Goal: Navigation & Orientation: Find specific page/section

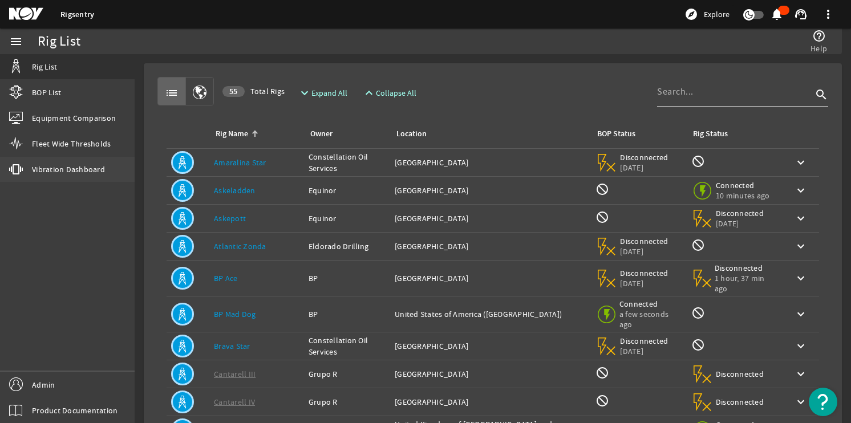
click at [69, 167] on span "Vibration Dashboard" at bounding box center [68, 169] width 73 height 11
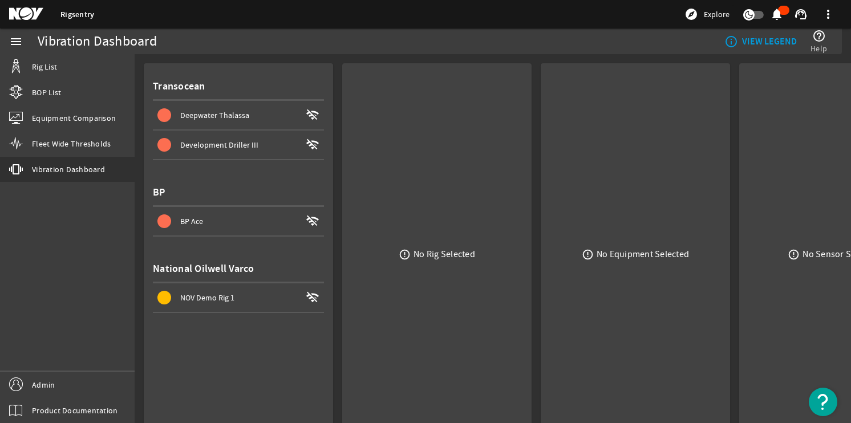
click at [204, 114] on span "Deepwater Thalassa" at bounding box center [214, 115] width 69 height 10
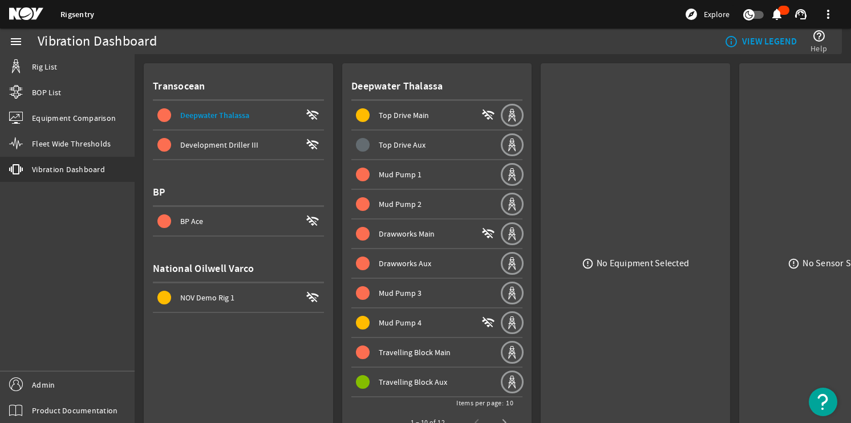
click at [383, 168] on span "Mud Pump 1" at bounding box center [428, 175] width 144 height 14
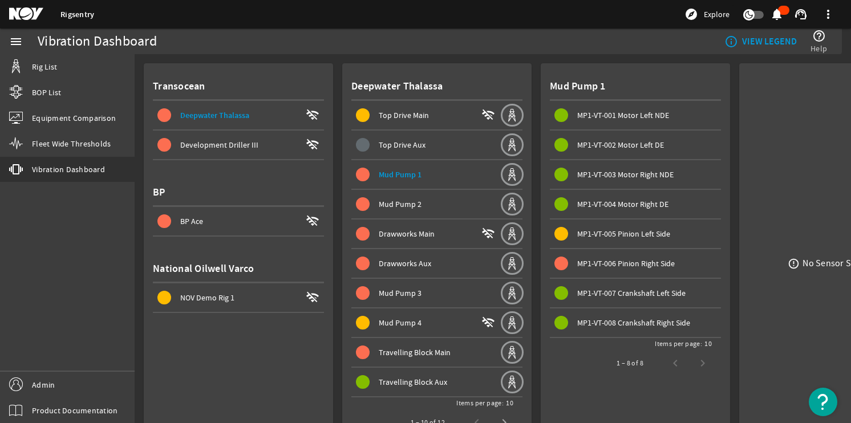
click at [602, 262] on span "MP1-VT-006 Pinion Right Side" at bounding box center [626, 263] width 98 height 10
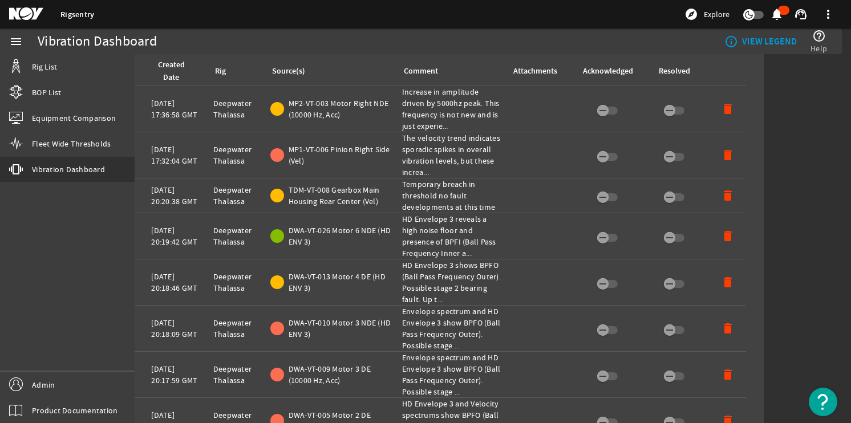
scroll to position [488, 78]
click at [65, 88] on link "BOP List" at bounding box center [67, 92] width 135 height 25
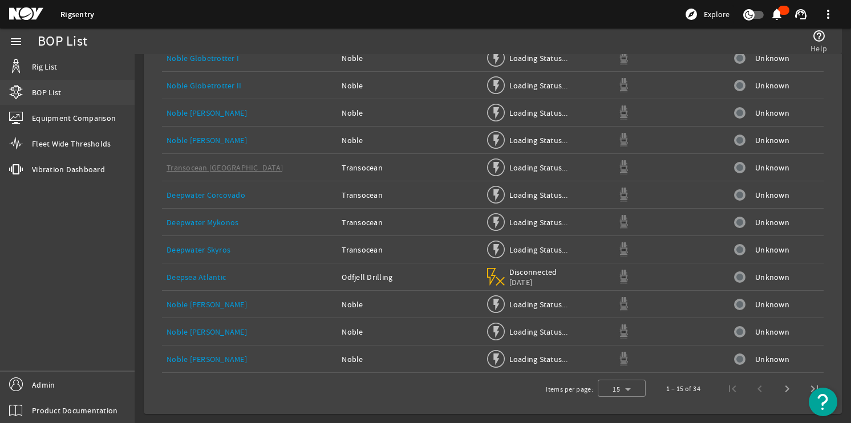
scroll to position [182, 0]
click at [83, 77] on link "Rig List" at bounding box center [67, 66] width 135 height 25
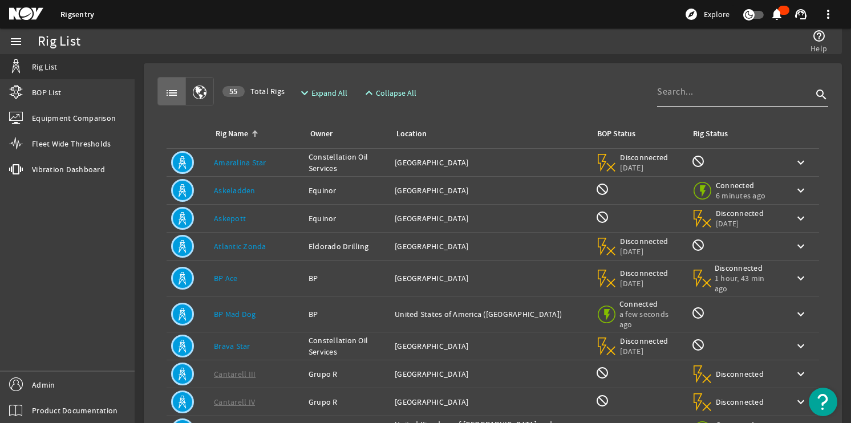
click at [697, 100] on div at bounding box center [734, 92] width 155 height 30
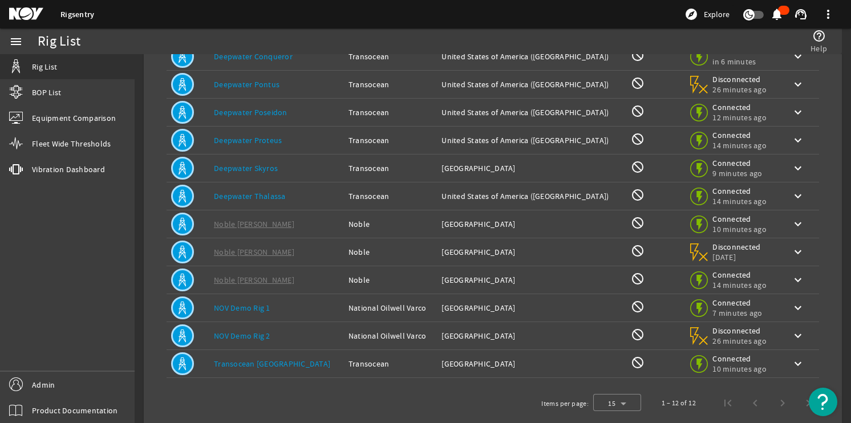
scroll to position [125, 0]
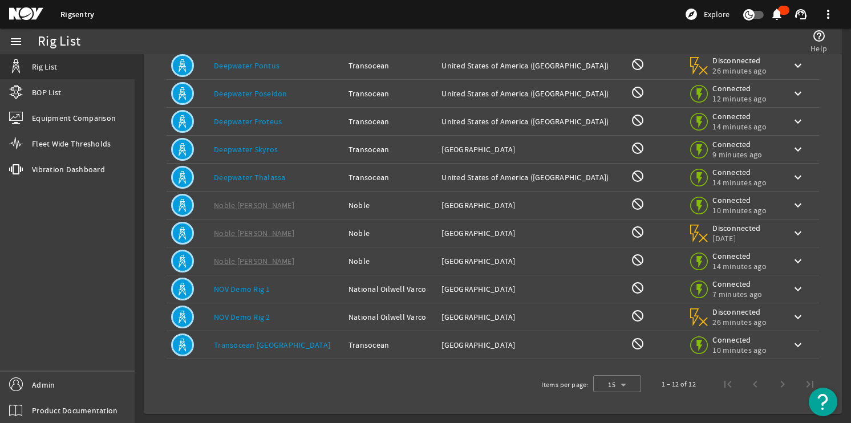
type input "1250"
click at [311, 176] on div "Rig Name: [PERSON_NAME]" at bounding box center [276, 177] width 125 height 11
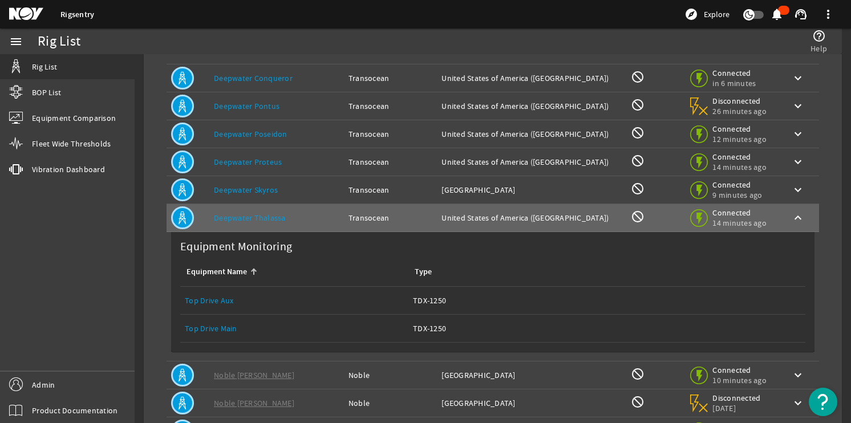
scroll to position [70, 0]
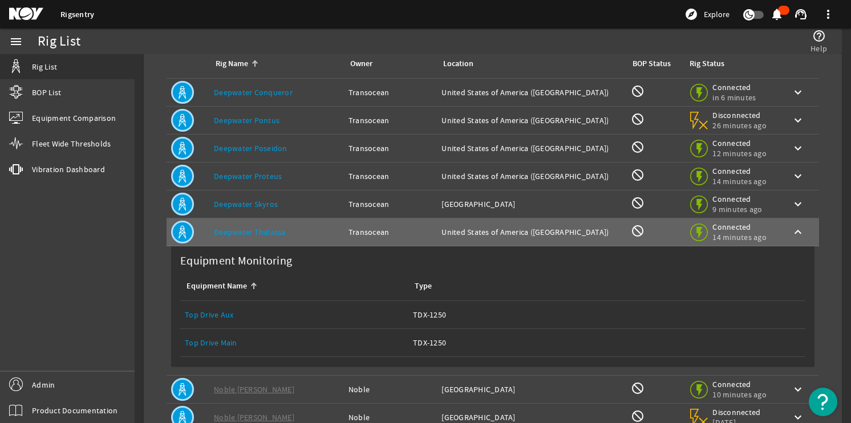
click at [303, 149] on div "Rig Name: Deepwater Poseidon" at bounding box center [276, 148] width 125 height 11
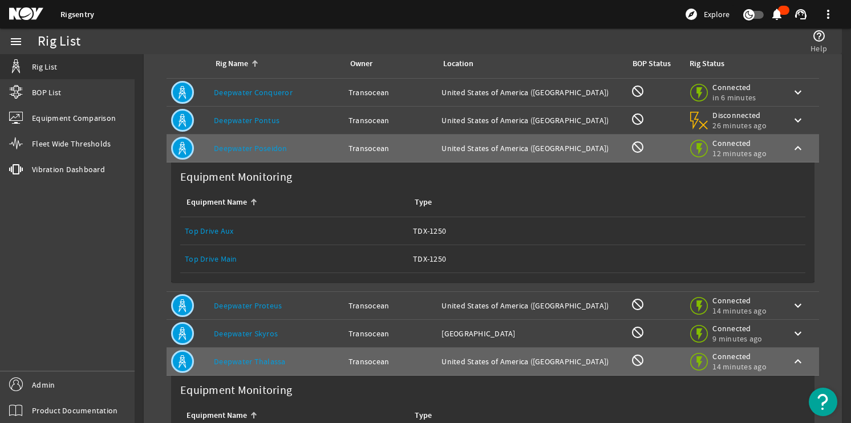
click at [221, 257] on link "Top Drive Main" at bounding box center [211, 259] width 52 height 10
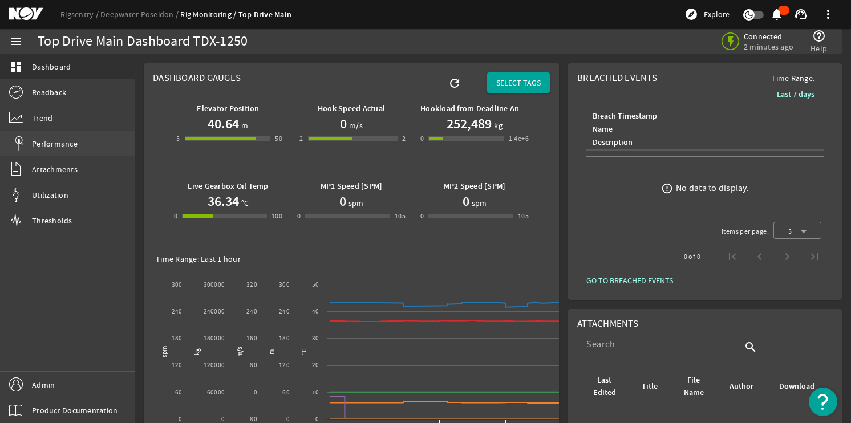
click at [78, 138] on link "Performance" at bounding box center [67, 143] width 135 height 25
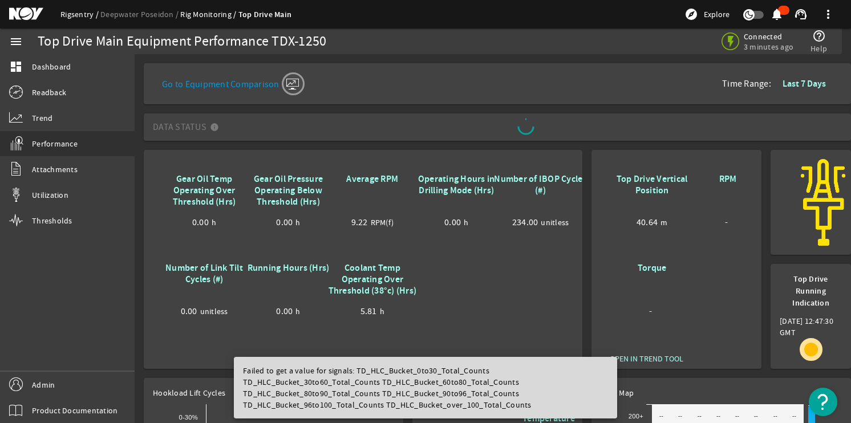
click at [83, 9] on link "Rigsentry" at bounding box center [80, 14] width 40 height 10
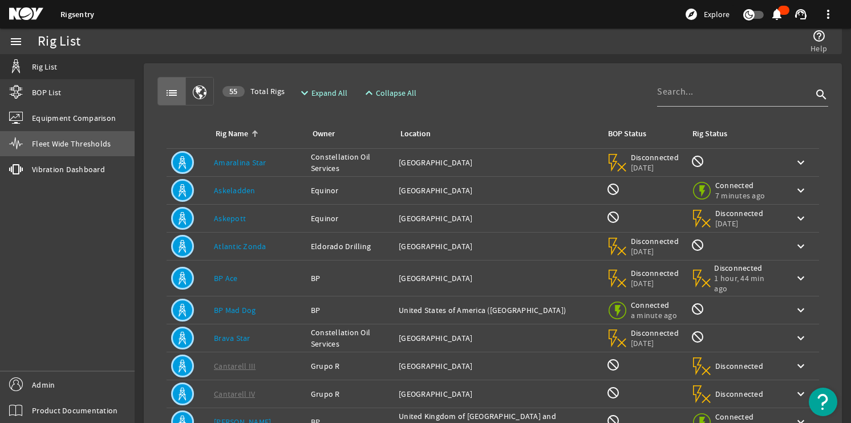
click at [63, 145] on span "Fleet Wide Thresholds" at bounding box center [71, 143] width 79 height 11
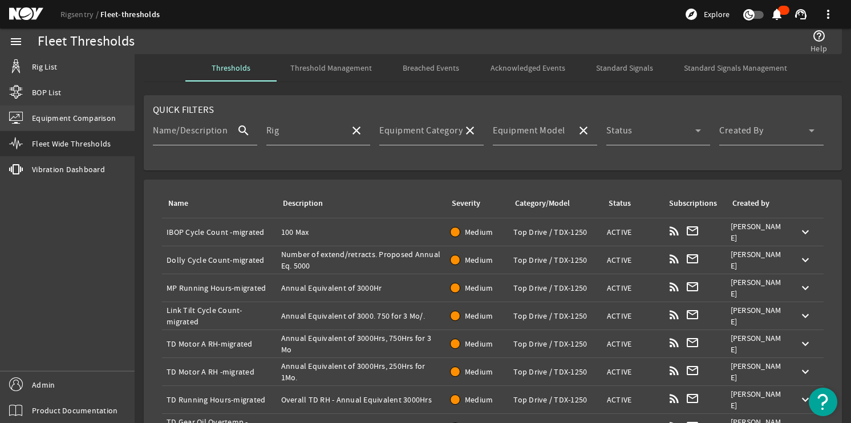
click at [69, 120] on span "Equipment Comparison" at bounding box center [74, 117] width 84 height 11
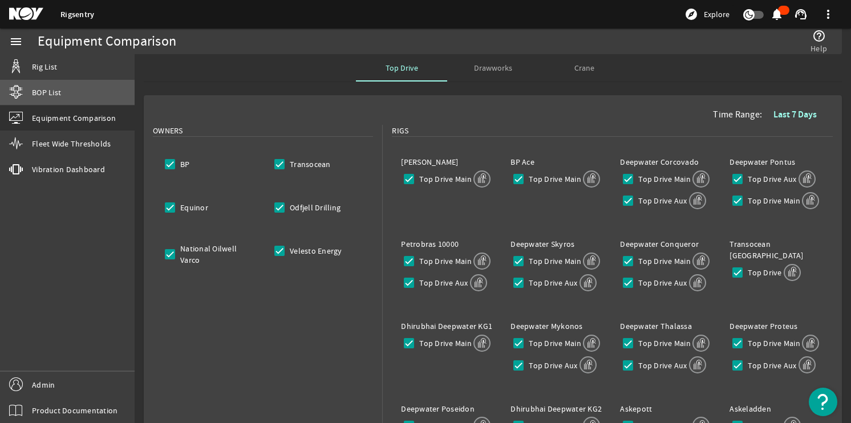
click at [64, 94] on link "BOP List" at bounding box center [67, 92] width 135 height 25
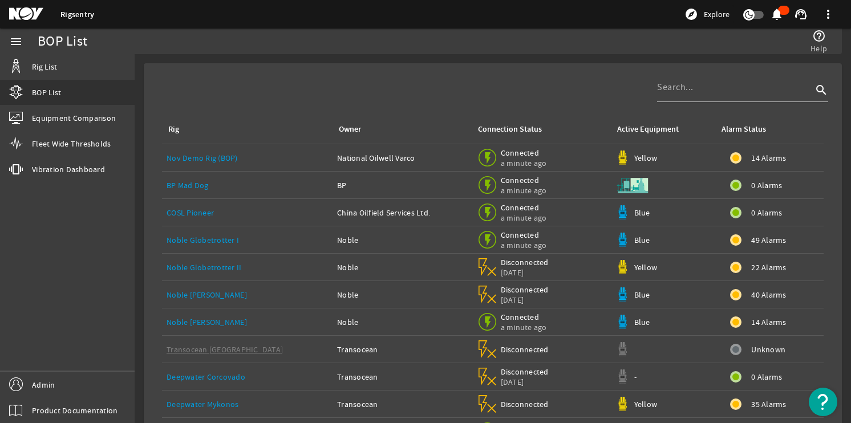
click at [31, 15] on mat-icon at bounding box center [34, 14] width 51 height 14
